Goal: Transaction & Acquisition: Purchase product/service

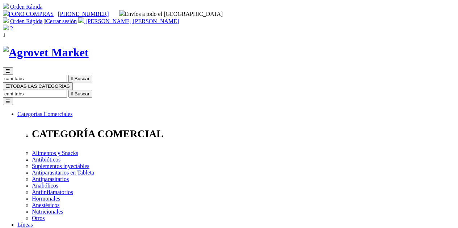
click at [9, 25] on img at bounding box center [6, 28] width 6 height 6
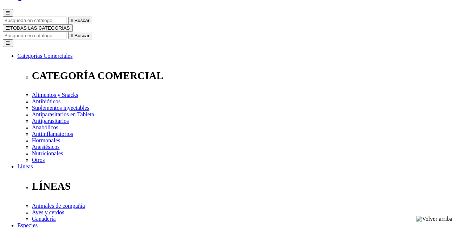
scroll to position [56, 0]
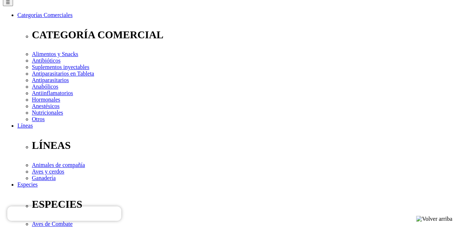
scroll to position [109, 0]
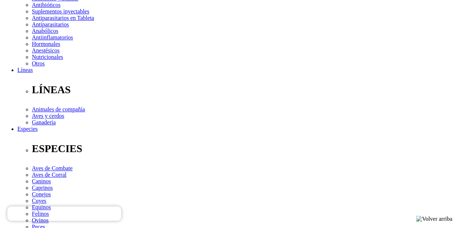
scroll to position [160, 0]
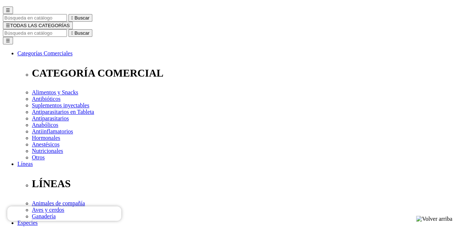
scroll to position [63, 0]
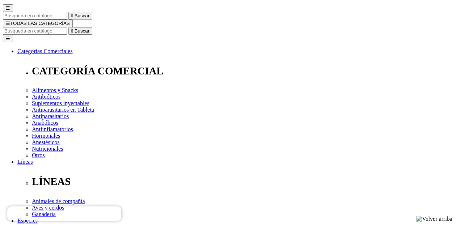
radio input "true"
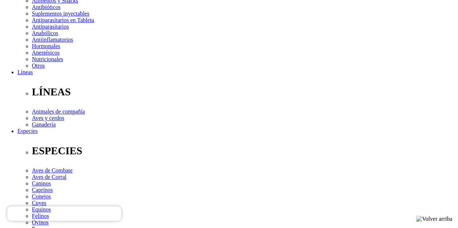
scroll to position [153, 0]
checkbox input "true"
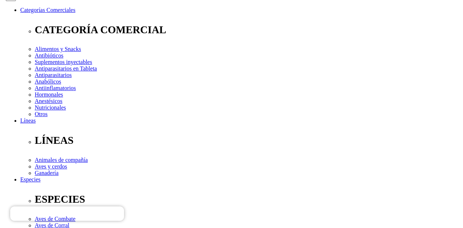
scroll to position [166, 0]
